Goal: Task Accomplishment & Management: Complete application form

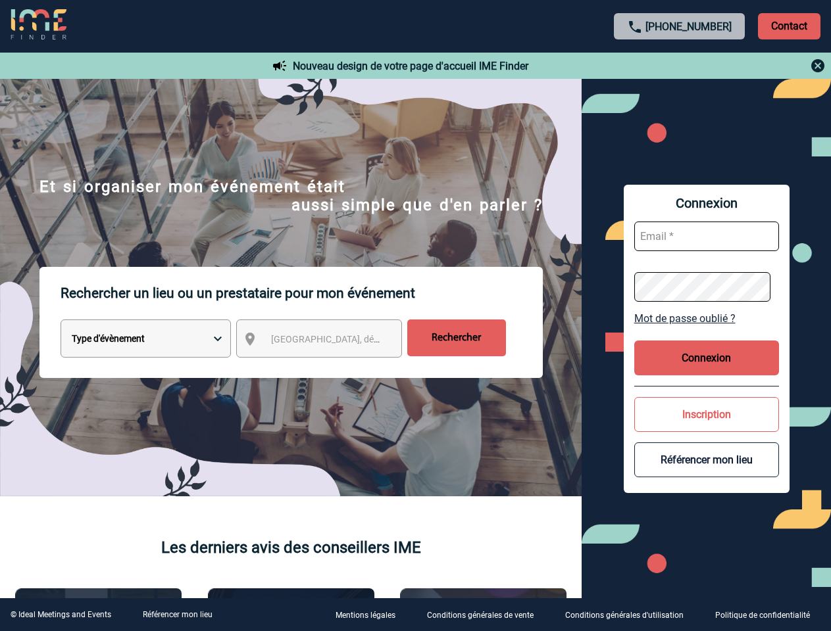
click at [415, 316] on p "Rechercher un lieu ou un prestataire pour mon événement" at bounding box center [302, 293] width 482 height 53
click at [789, 26] on p "Contact" at bounding box center [789, 26] width 62 height 26
click at [679, 66] on div at bounding box center [679, 66] width 293 height 16
click at [331, 318] on div at bounding box center [209, 159] width 419 height 318
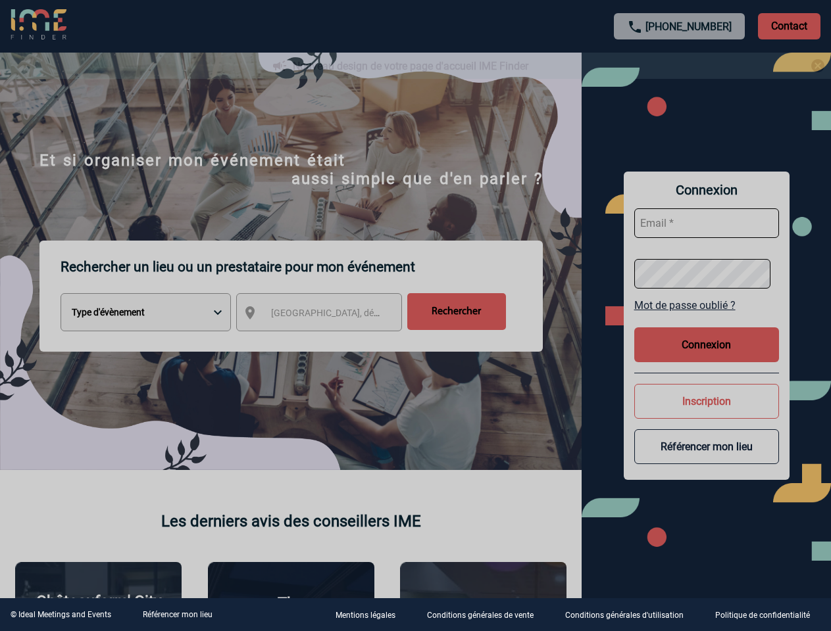
click at [706, 318] on div at bounding box center [415, 315] width 831 height 631
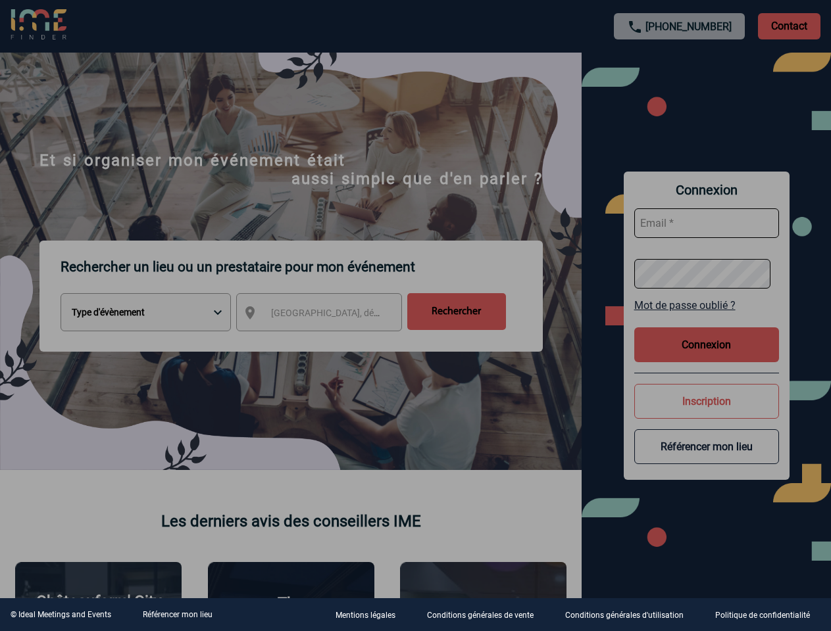
click at [706, 358] on div at bounding box center [415, 315] width 831 height 631
click at [706, 414] on div at bounding box center [415, 315] width 831 height 631
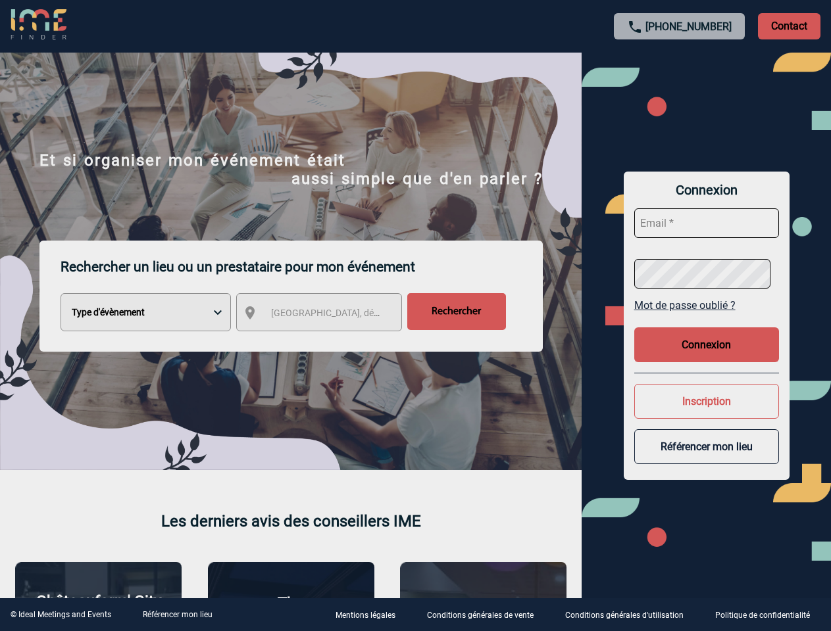
click at [706, 460] on button "Référencer mon lieu" at bounding box center [706, 447] width 145 height 35
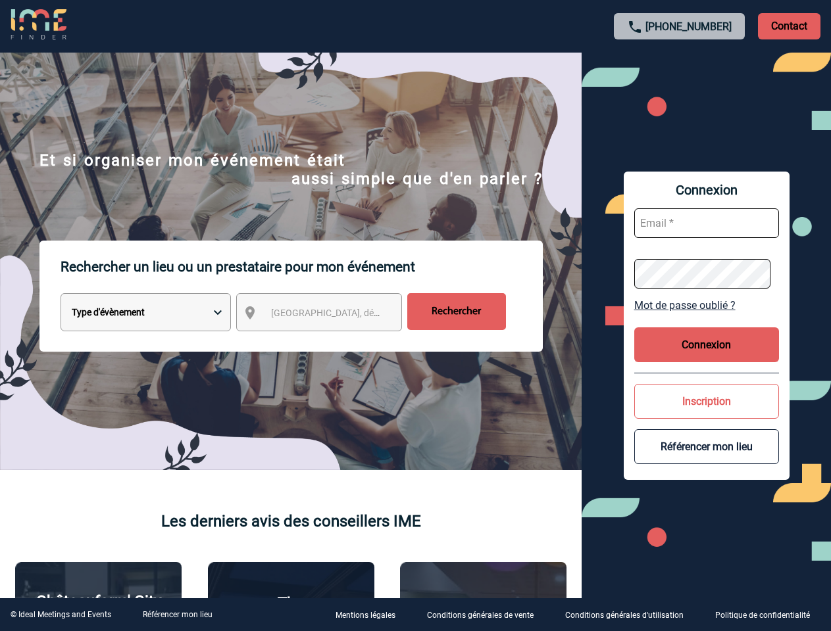
click at [177, 615] on link "Référencer mon lieu" at bounding box center [178, 614] width 70 height 9
